Goal: Navigation & Orientation: Locate item on page

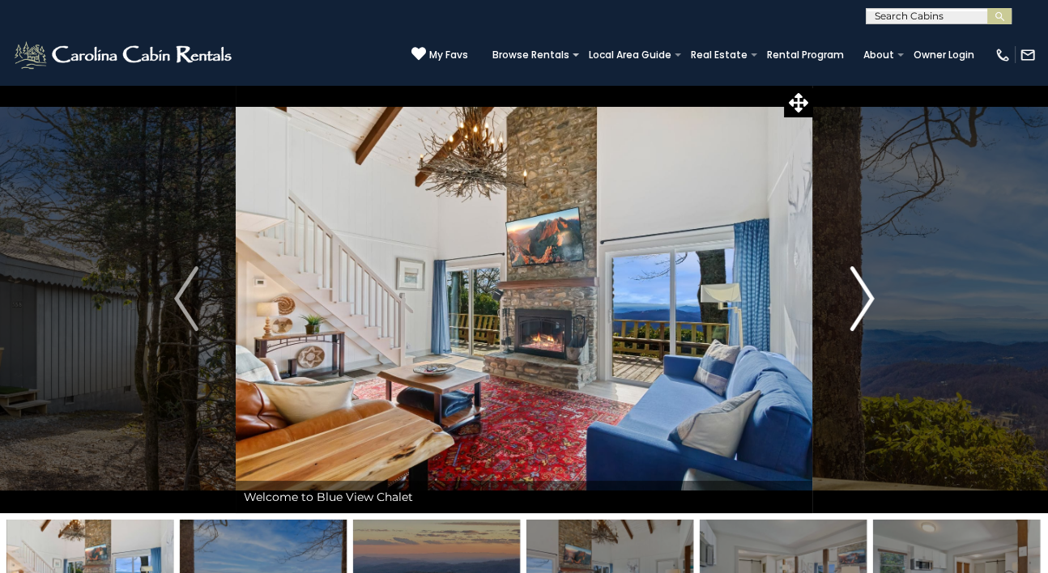
click at [852, 294] on img "Next" at bounding box center [861, 298] width 24 height 65
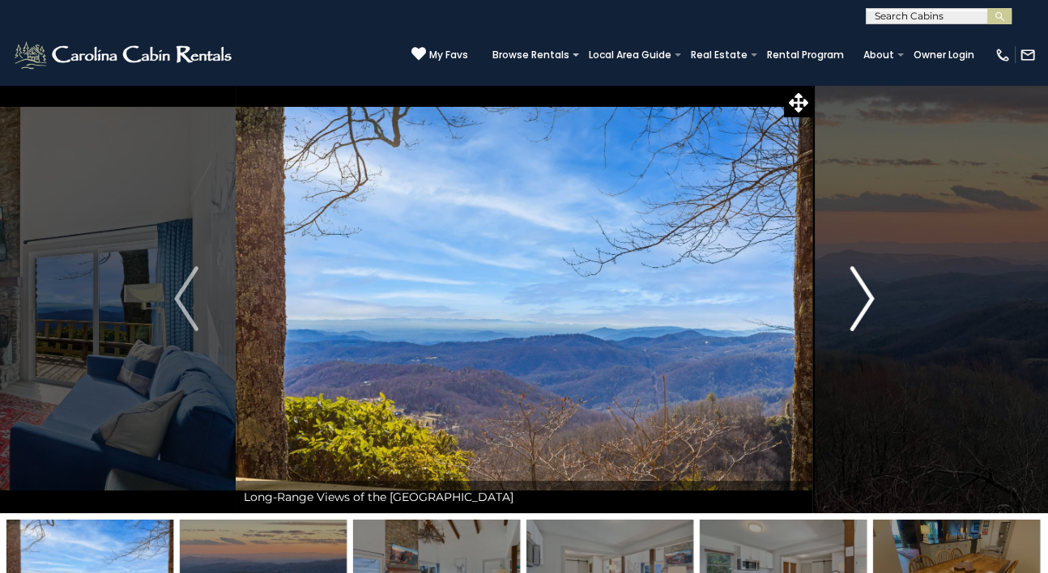
click at [852, 294] on img "Next" at bounding box center [861, 298] width 24 height 65
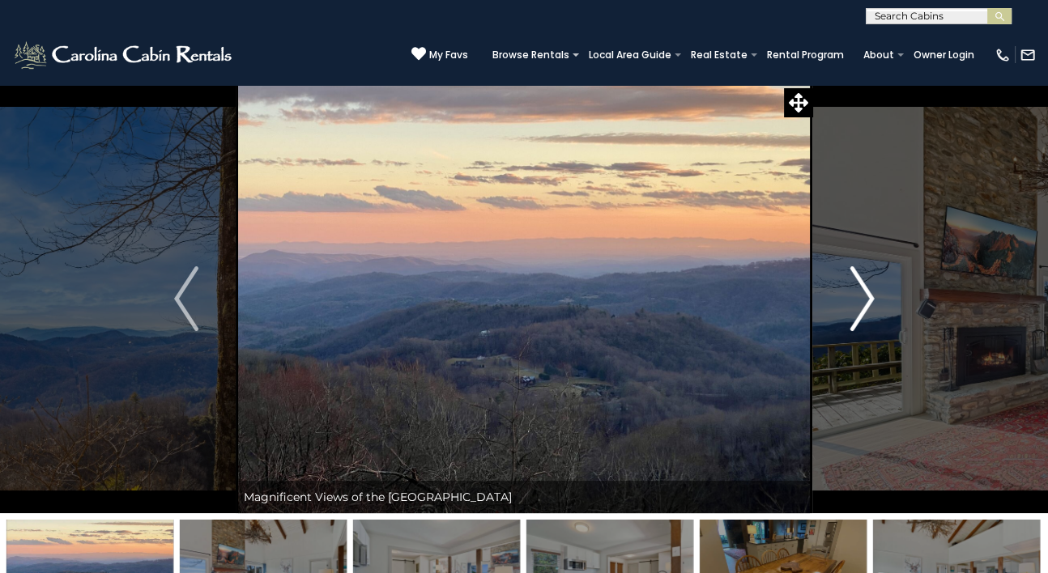
click at [852, 294] on img "Next" at bounding box center [861, 298] width 24 height 65
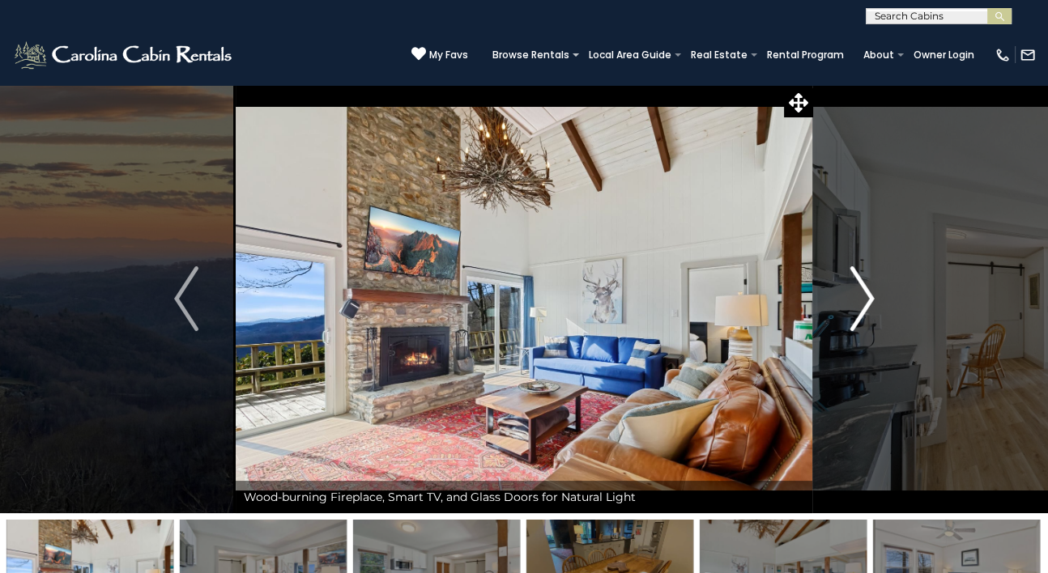
click at [852, 294] on img "Next" at bounding box center [861, 298] width 24 height 65
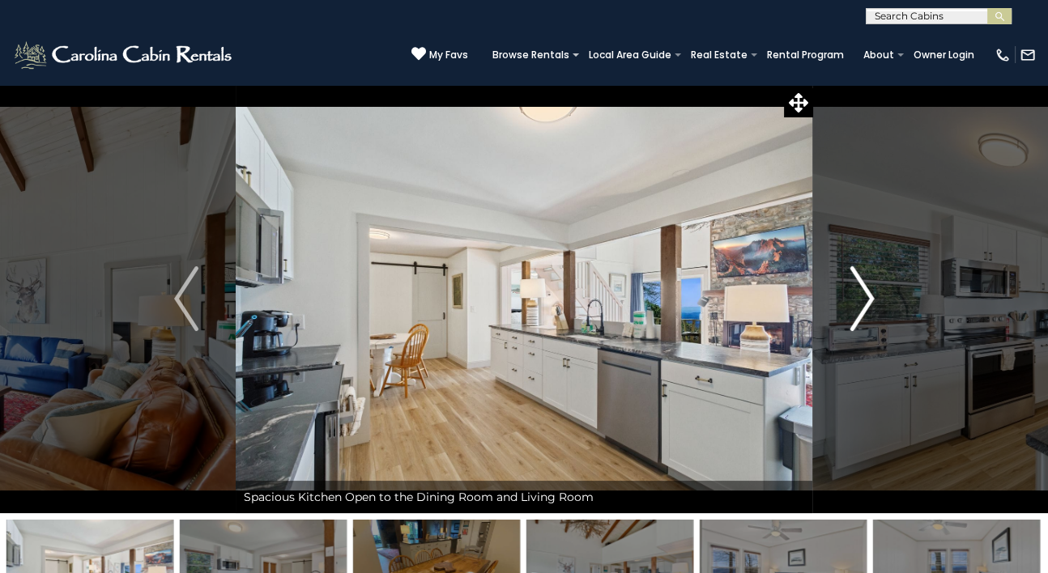
click at [852, 294] on img "Next" at bounding box center [861, 298] width 24 height 65
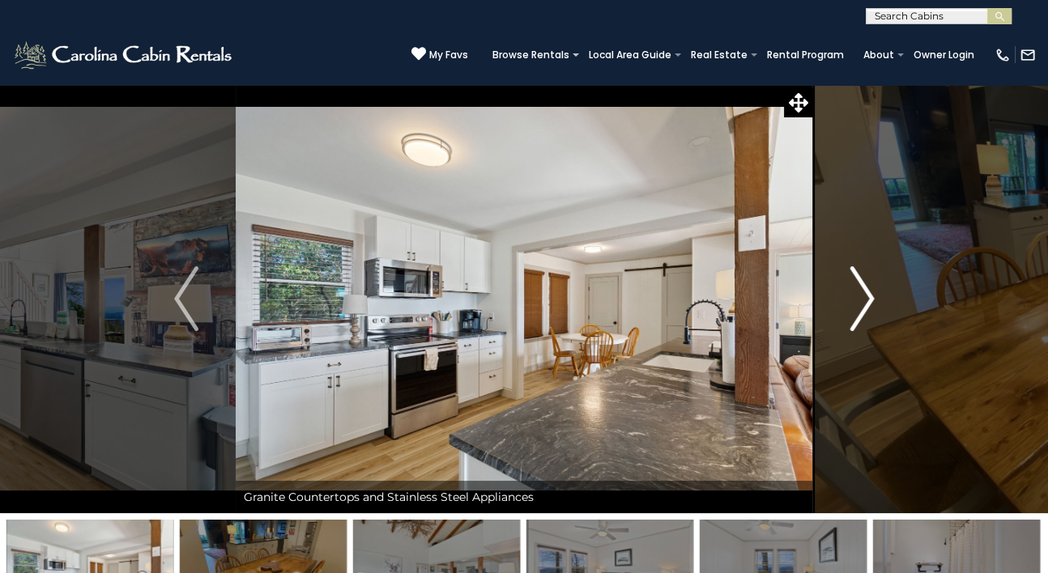
click at [852, 294] on img "Next" at bounding box center [861, 298] width 24 height 65
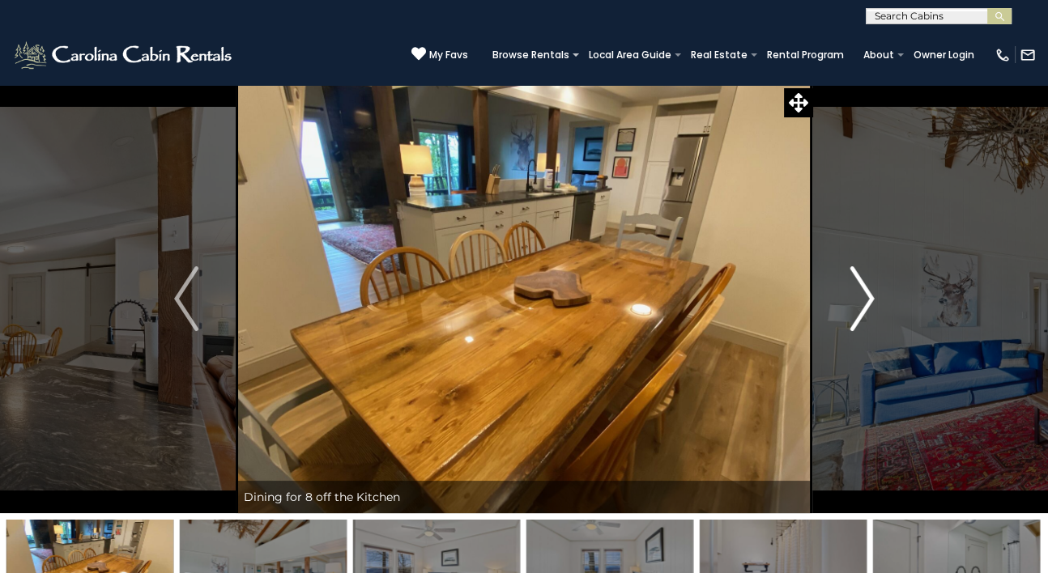
click at [852, 294] on img "Next" at bounding box center [861, 298] width 24 height 65
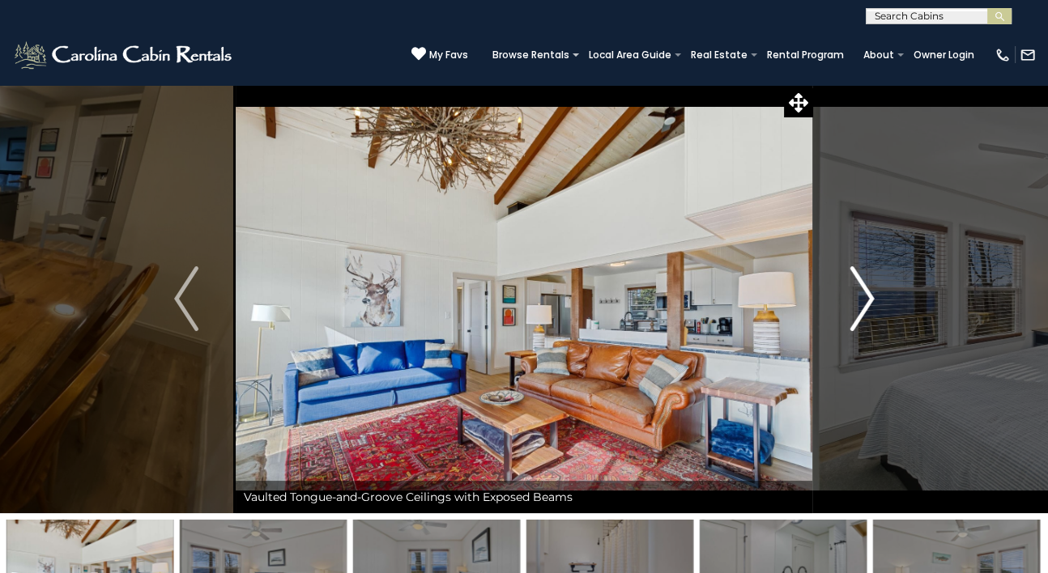
click at [852, 294] on img "Next" at bounding box center [861, 298] width 24 height 65
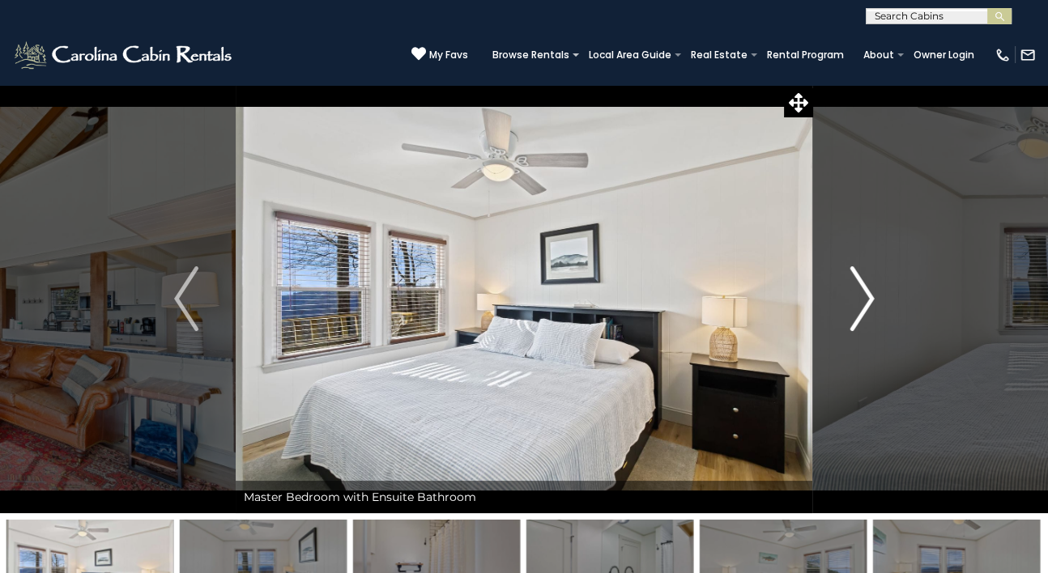
click at [852, 294] on img "Next" at bounding box center [861, 298] width 24 height 65
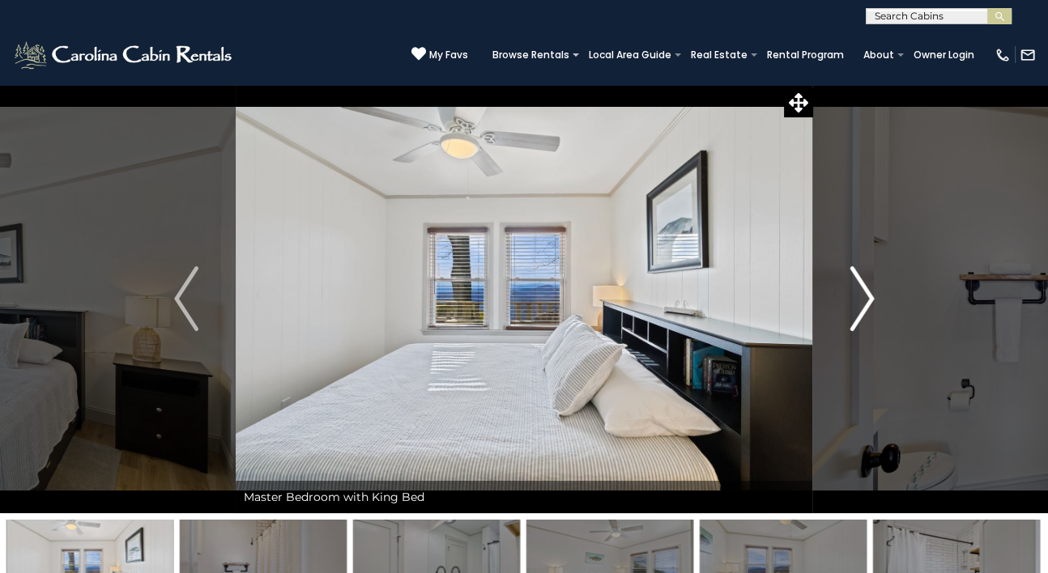
click at [852, 294] on img "Next" at bounding box center [861, 298] width 24 height 65
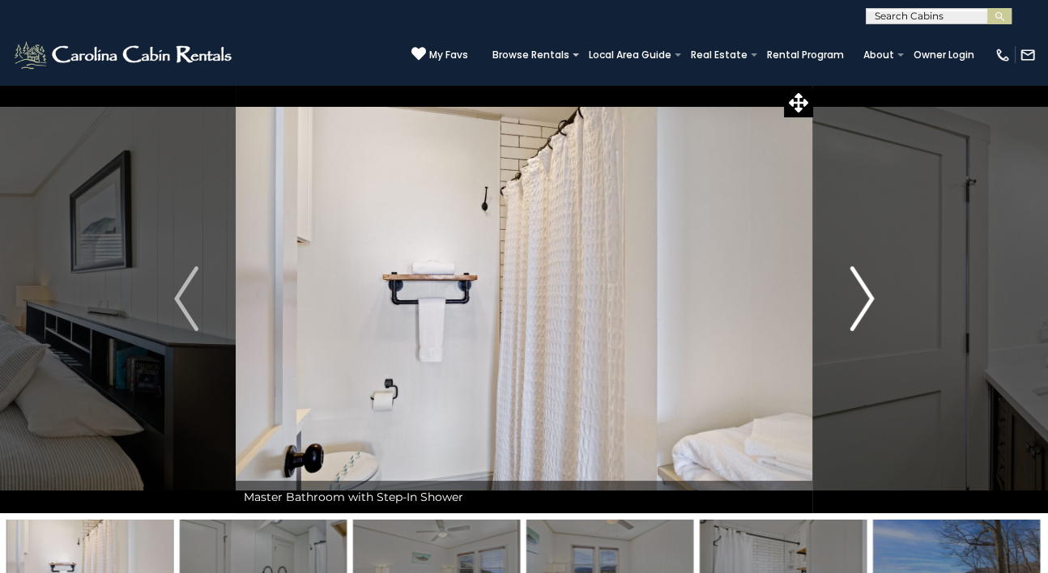
click at [852, 294] on img "Next" at bounding box center [861, 298] width 24 height 65
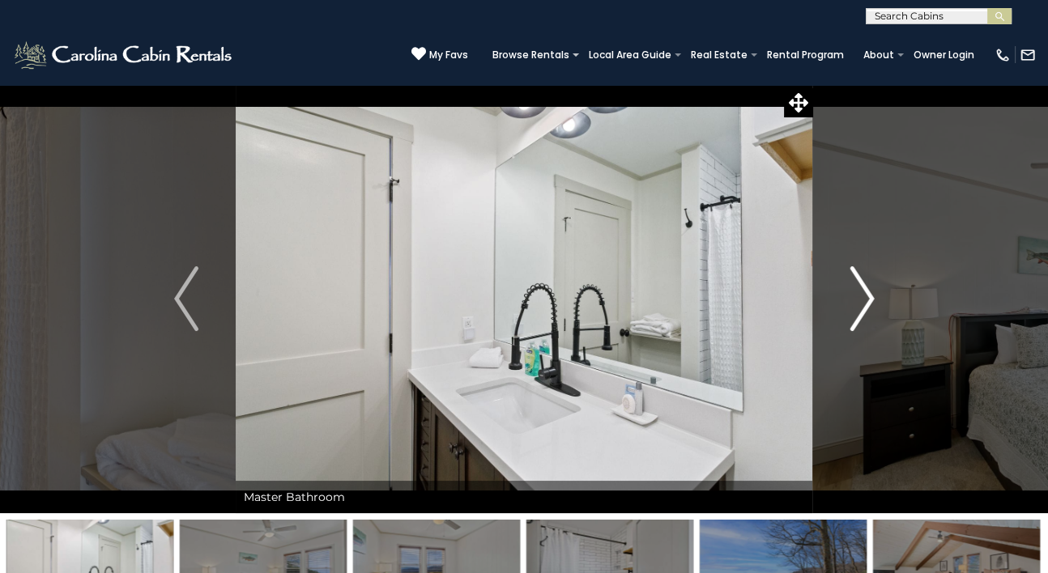
click at [852, 294] on img "Next" at bounding box center [861, 298] width 24 height 65
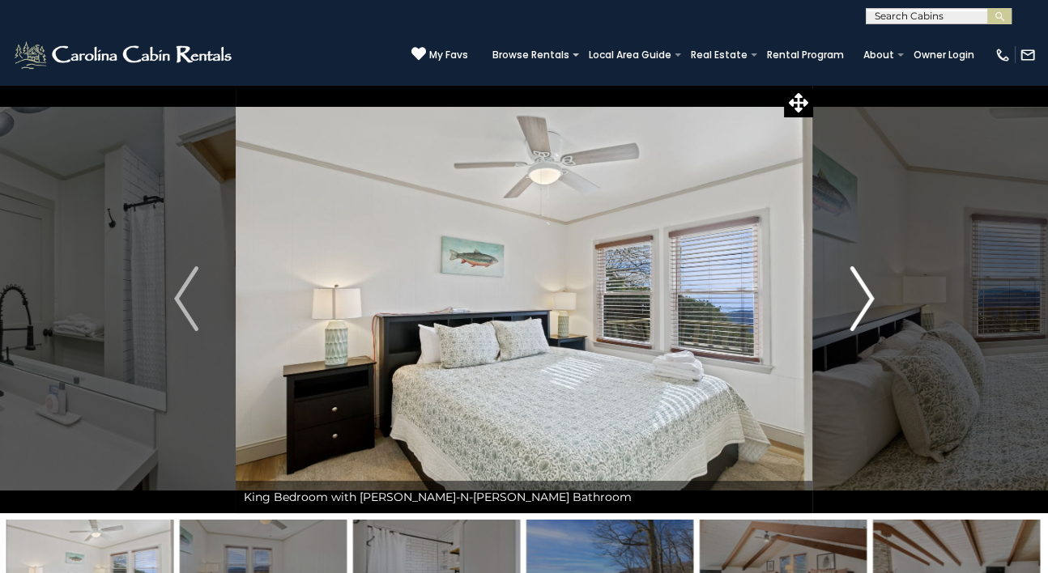
click at [852, 294] on img "Next" at bounding box center [861, 298] width 24 height 65
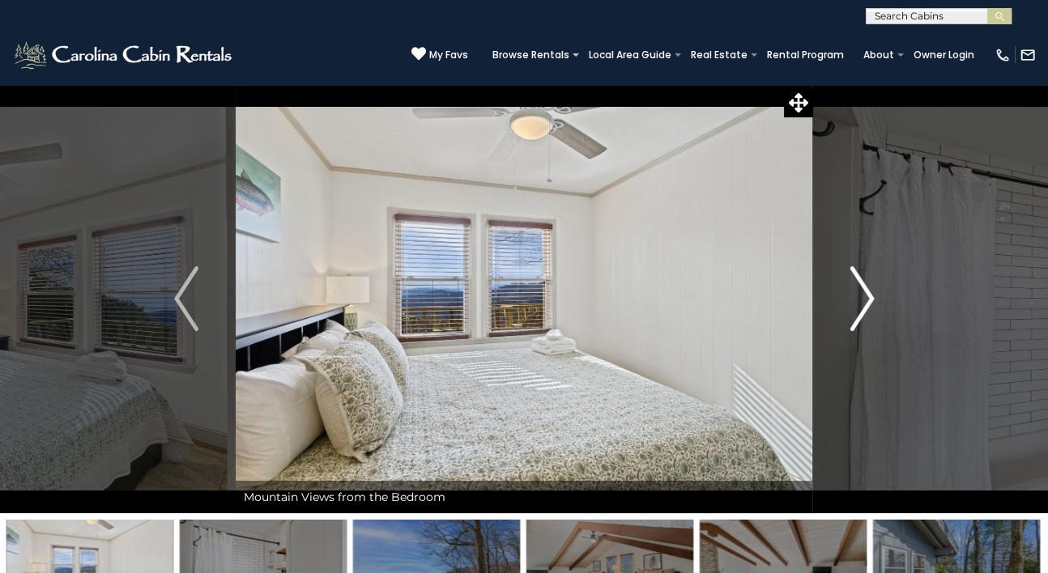
click at [852, 294] on img "Next" at bounding box center [861, 298] width 24 height 65
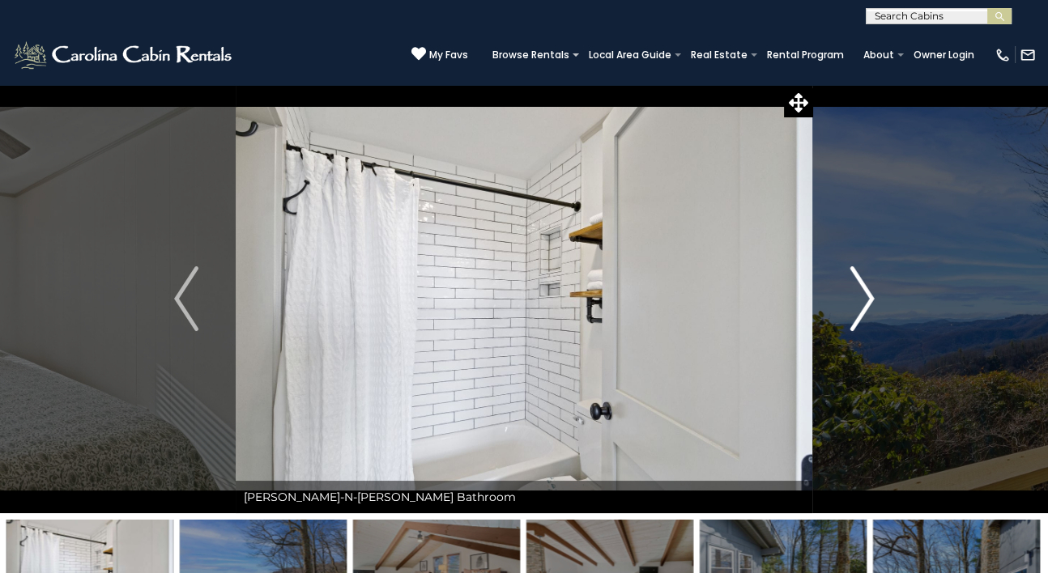
click at [852, 294] on img "Next" at bounding box center [861, 298] width 24 height 65
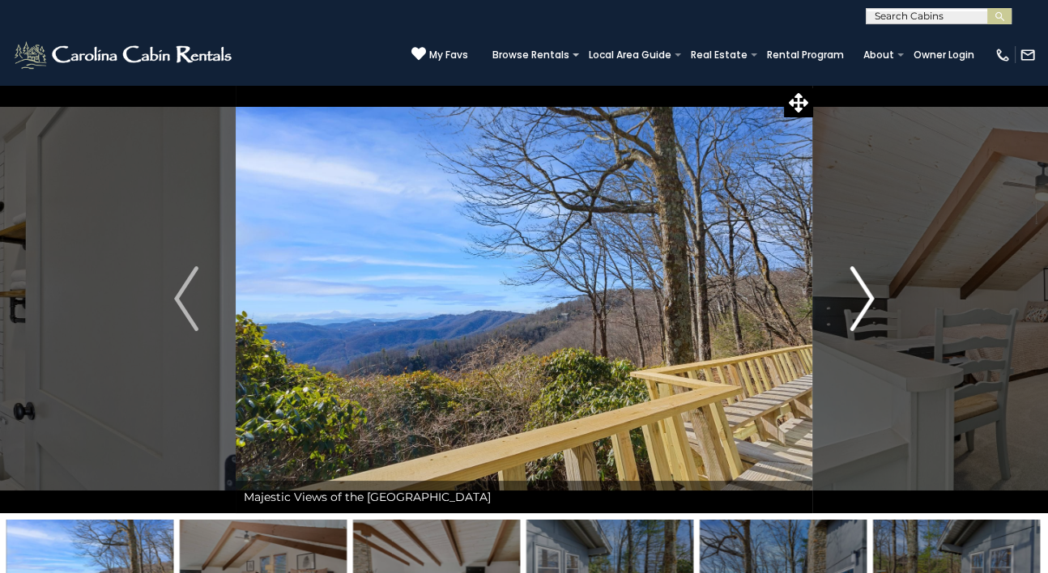
click at [867, 293] on img "Next" at bounding box center [861, 298] width 24 height 65
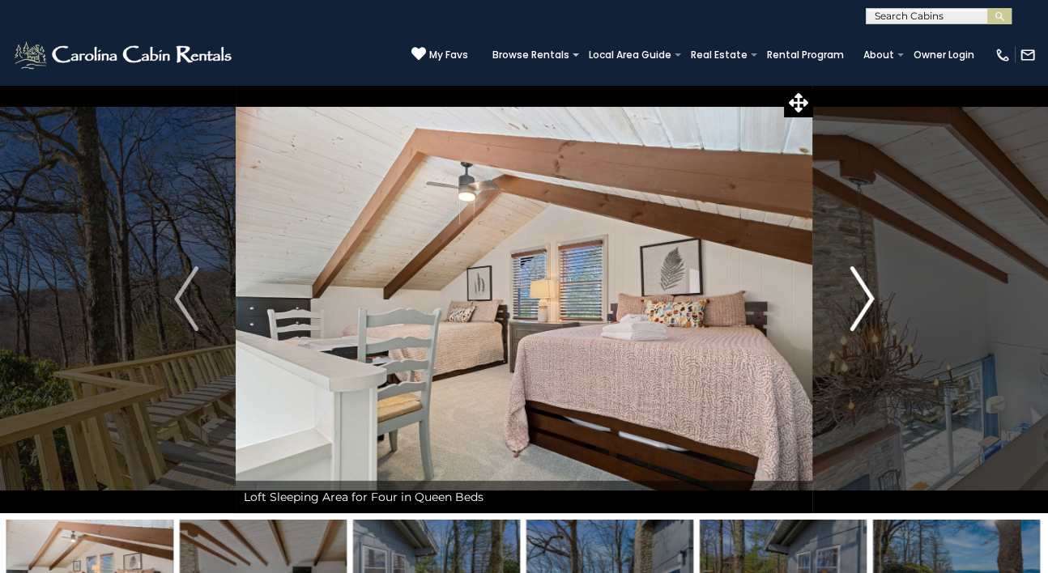
click at [867, 293] on img "Next" at bounding box center [861, 298] width 24 height 65
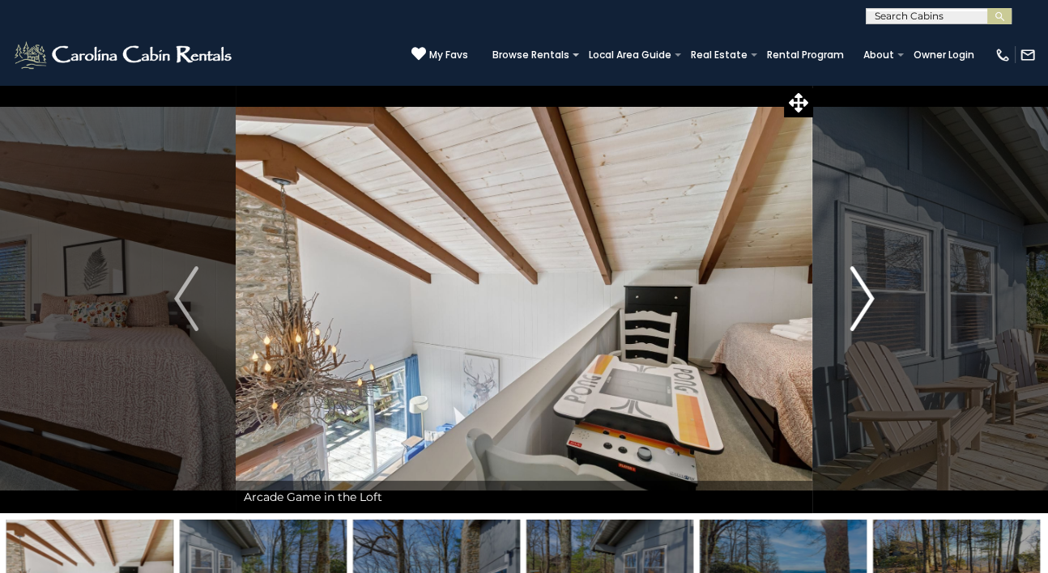
click at [867, 293] on img "Next" at bounding box center [861, 298] width 24 height 65
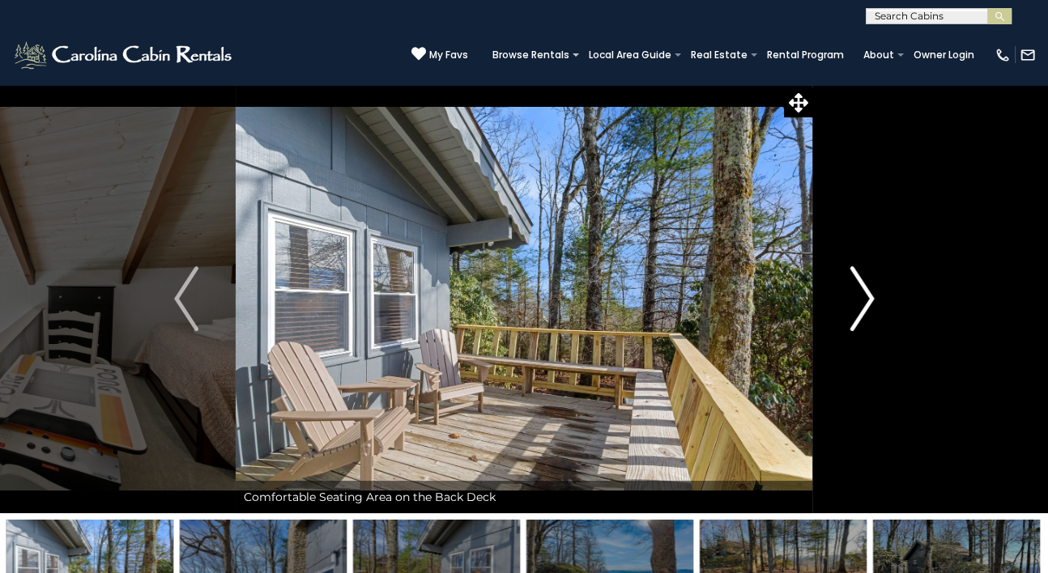
click at [867, 293] on img "Next" at bounding box center [861, 298] width 24 height 65
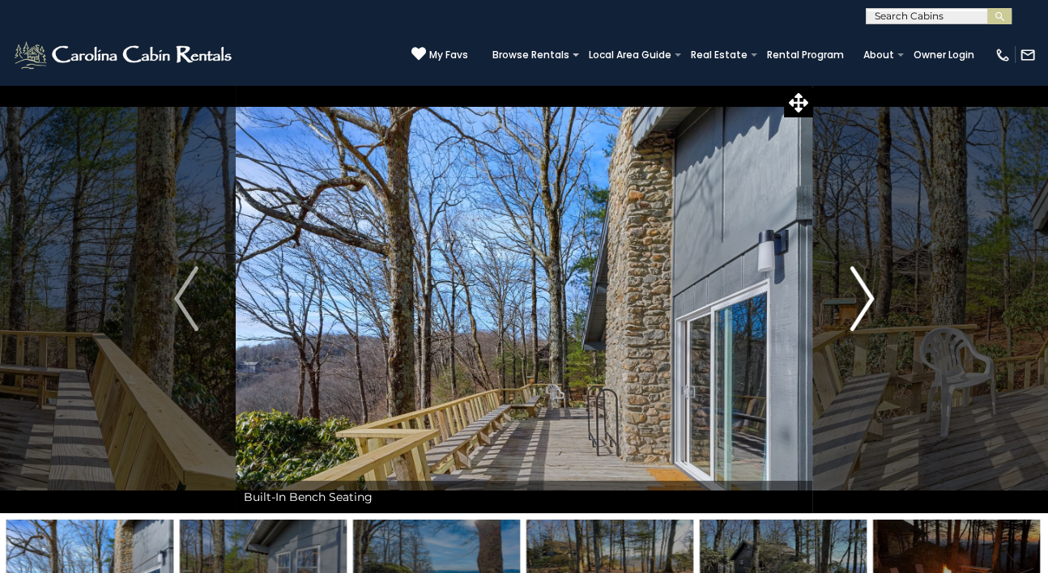
click at [867, 293] on img "Next" at bounding box center [861, 298] width 24 height 65
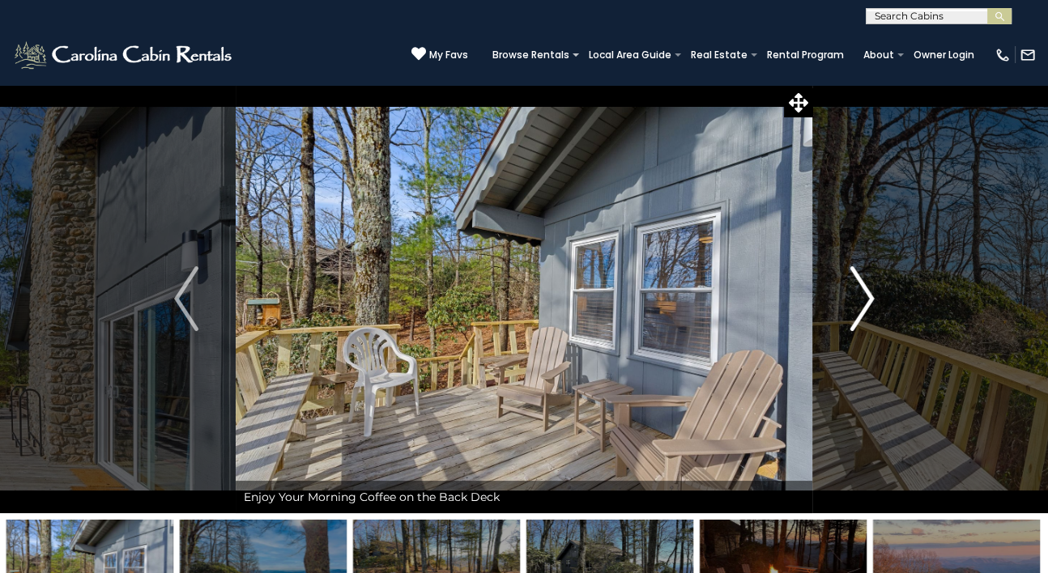
click at [859, 291] on img "Next" at bounding box center [861, 298] width 24 height 65
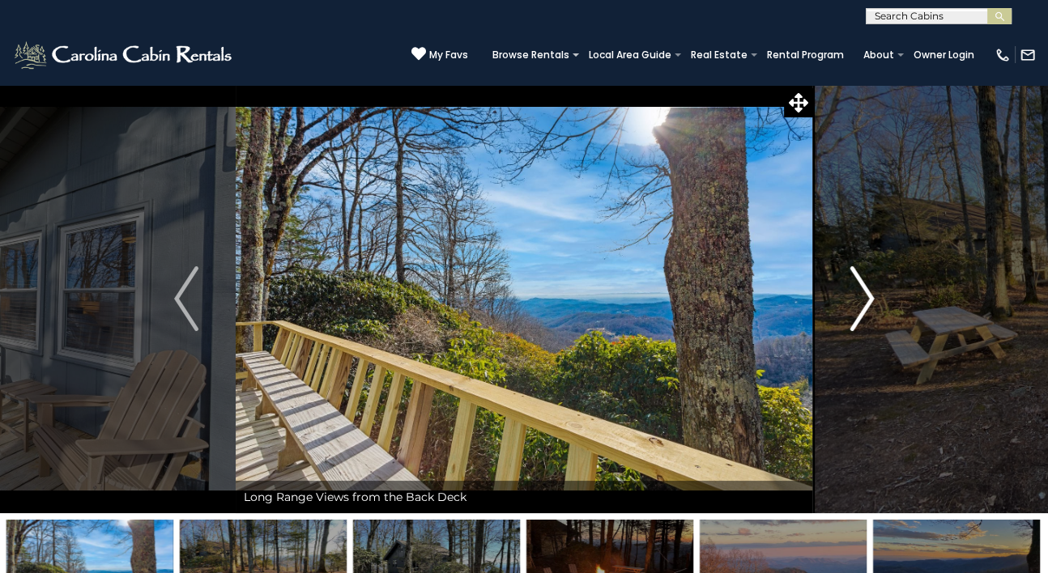
click at [859, 291] on img "Next" at bounding box center [861, 298] width 24 height 65
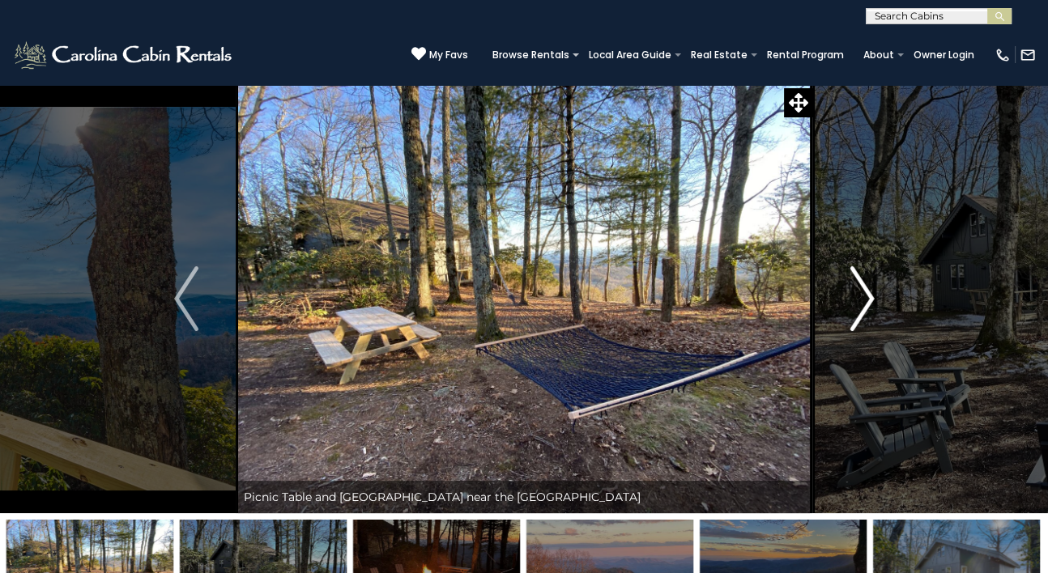
click at [873, 286] on button "Next" at bounding box center [862, 298] width 100 height 429
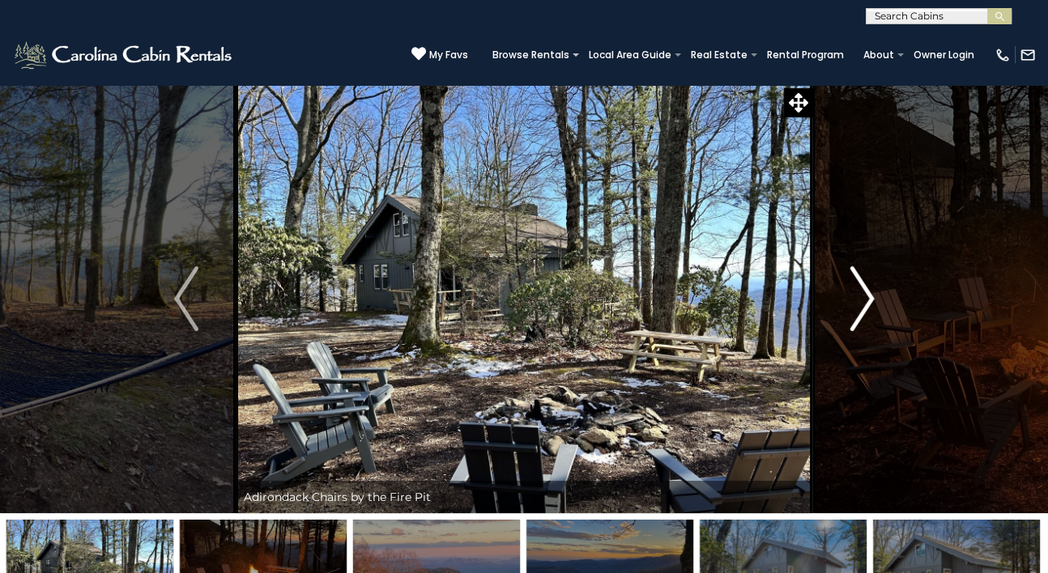
click at [860, 295] on img "Next" at bounding box center [861, 298] width 24 height 65
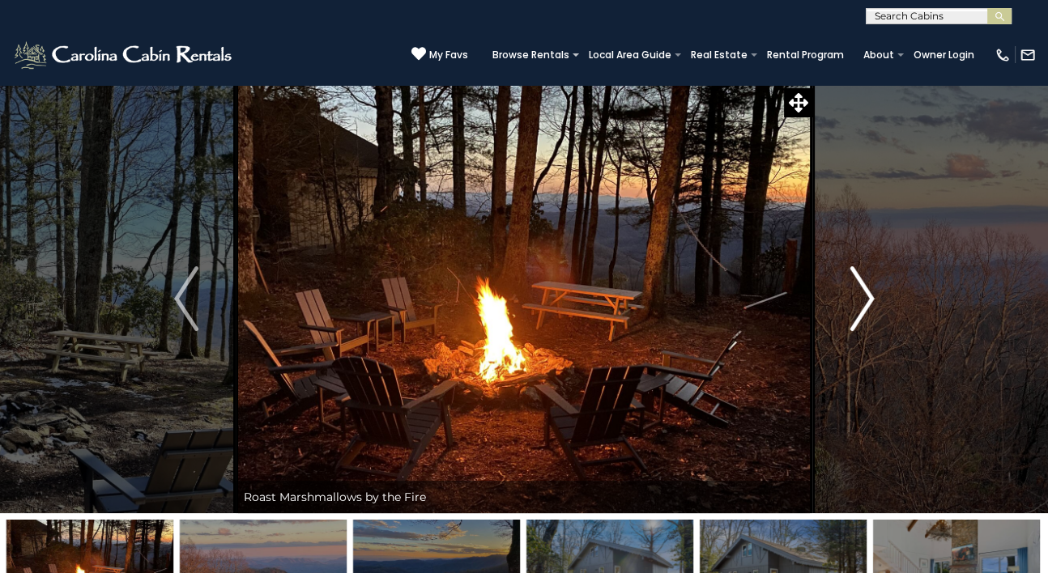
click at [860, 295] on img "Next" at bounding box center [861, 298] width 24 height 65
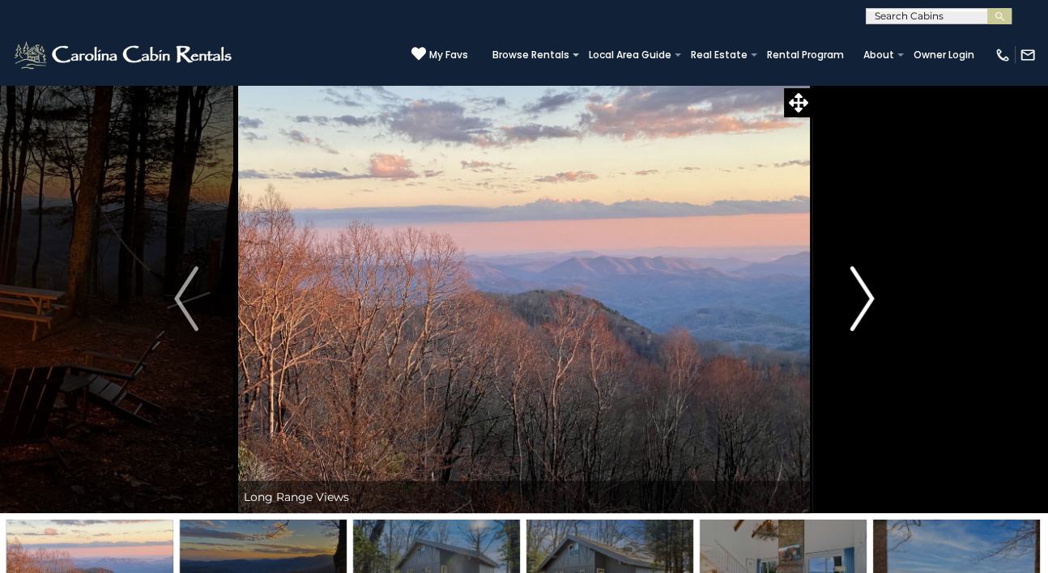
click at [860, 295] on img "Next" at bounding box center [861, 298] width 24 height 65
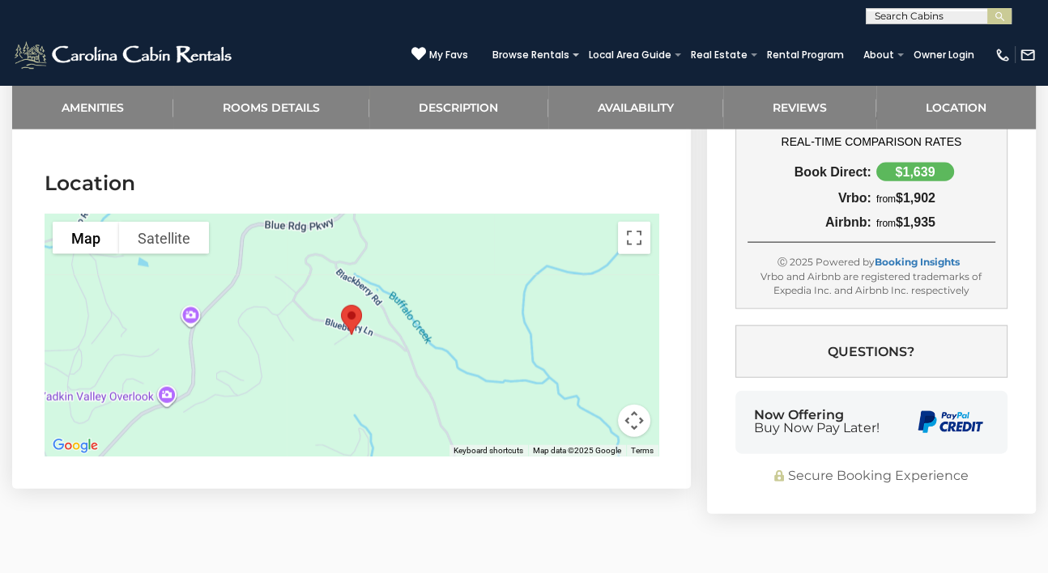
scroll to position [3924, 0]
click at [639, 406] on button "Map camera controls" at bounding box center [634, 422] width 32 height 32
click at [584, 406] on button "Zoom out" at bounding box center [593, 422] width 32 height 32
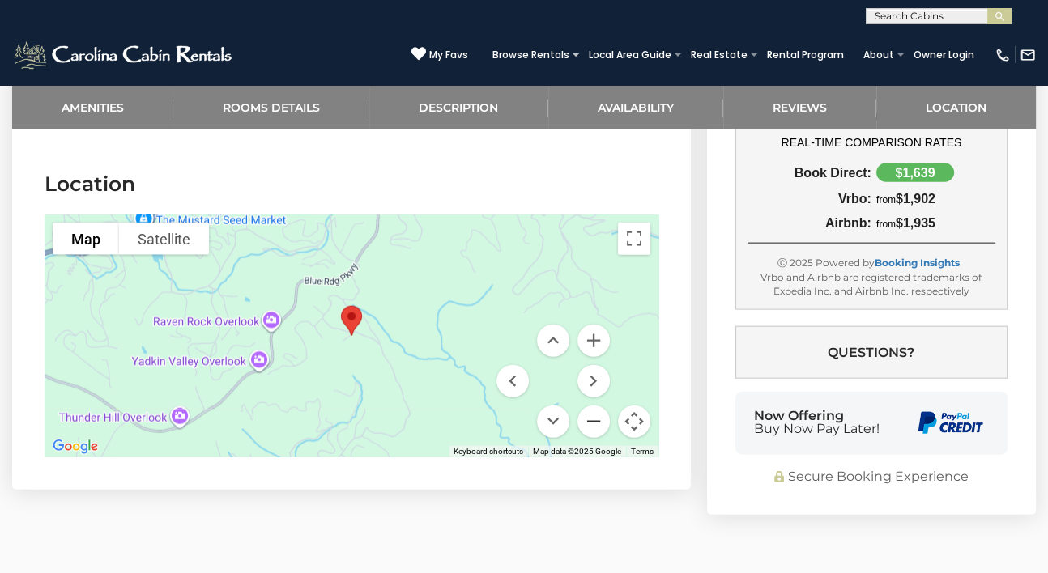
click at [584, 406] on button "Zoom out" at bounding box center [593, 422] width 32 height 32
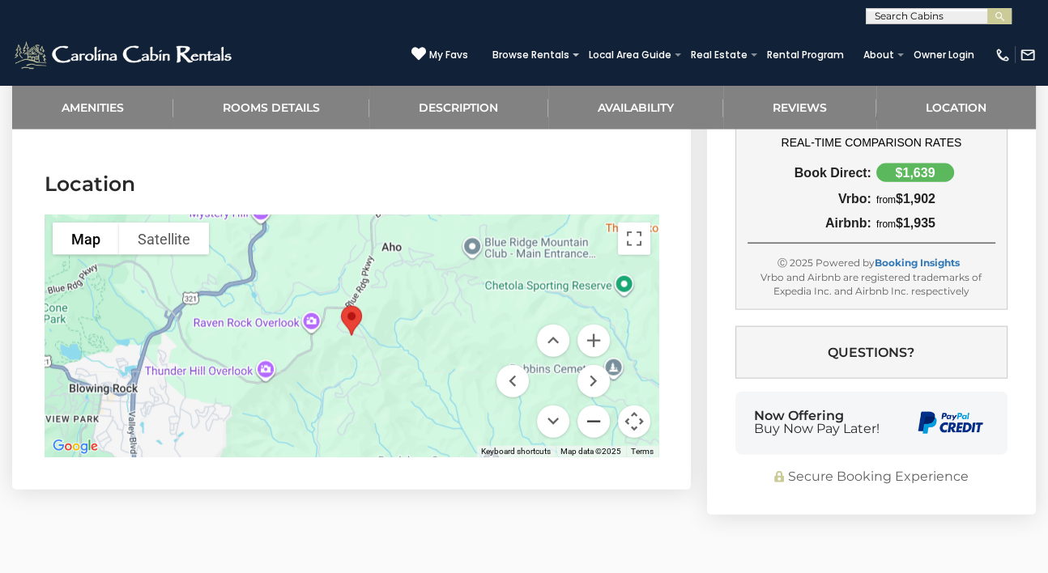
click at [584, 406] on button "Zoom out" at bounding box center [593, 422] width 32 height 32
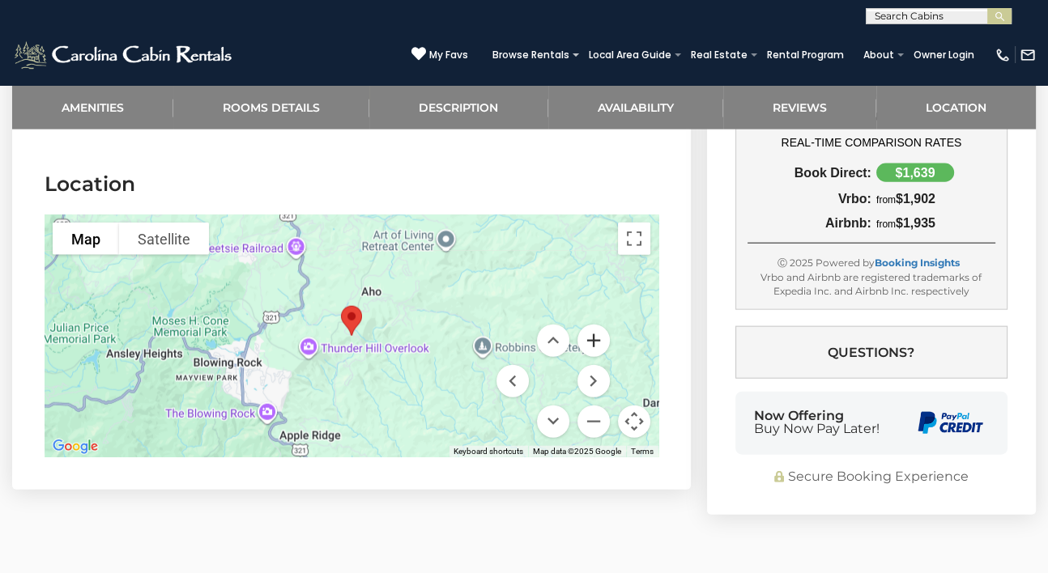
click at [598, 325] on button "Zoom in" at bounding box center [593, 341] width 32 height 32
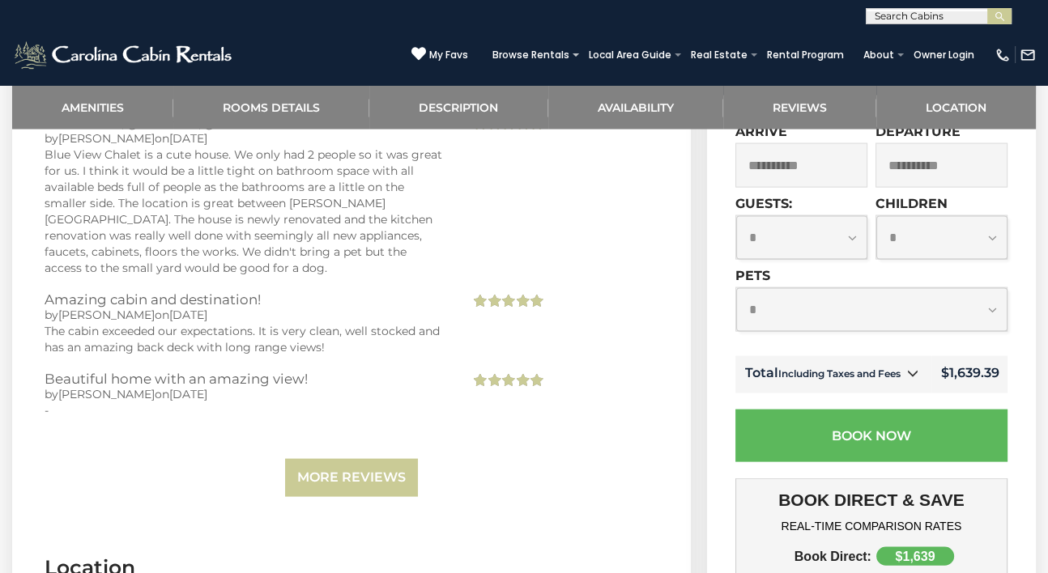
scroll to position [3518, 0]
